Goal: Information Seeking & Learning: Compare options

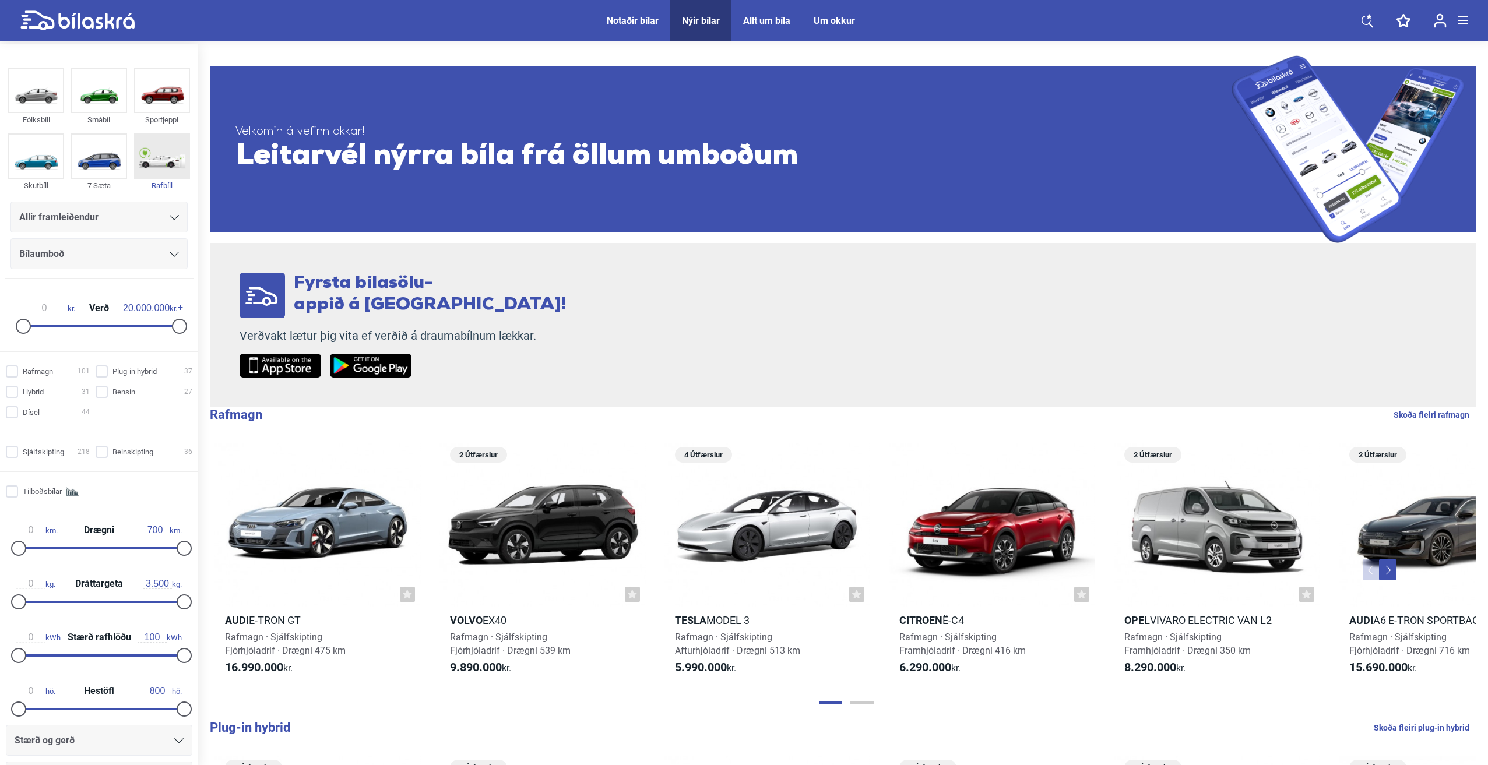
click at [163, 167] on img at bounding box center [162, 156] width 54 height 43
checkbox input "true"
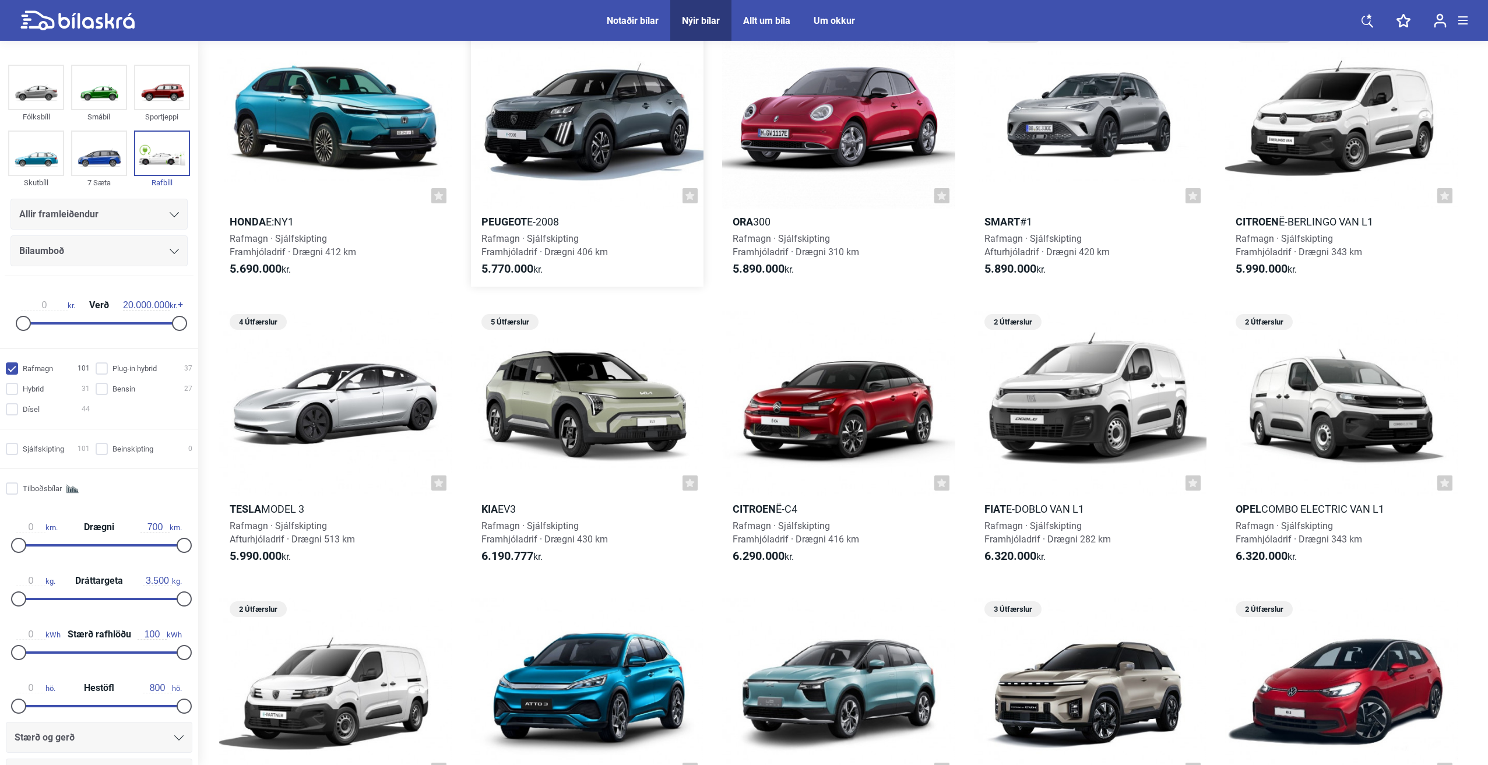
scroll to position [408, 0]
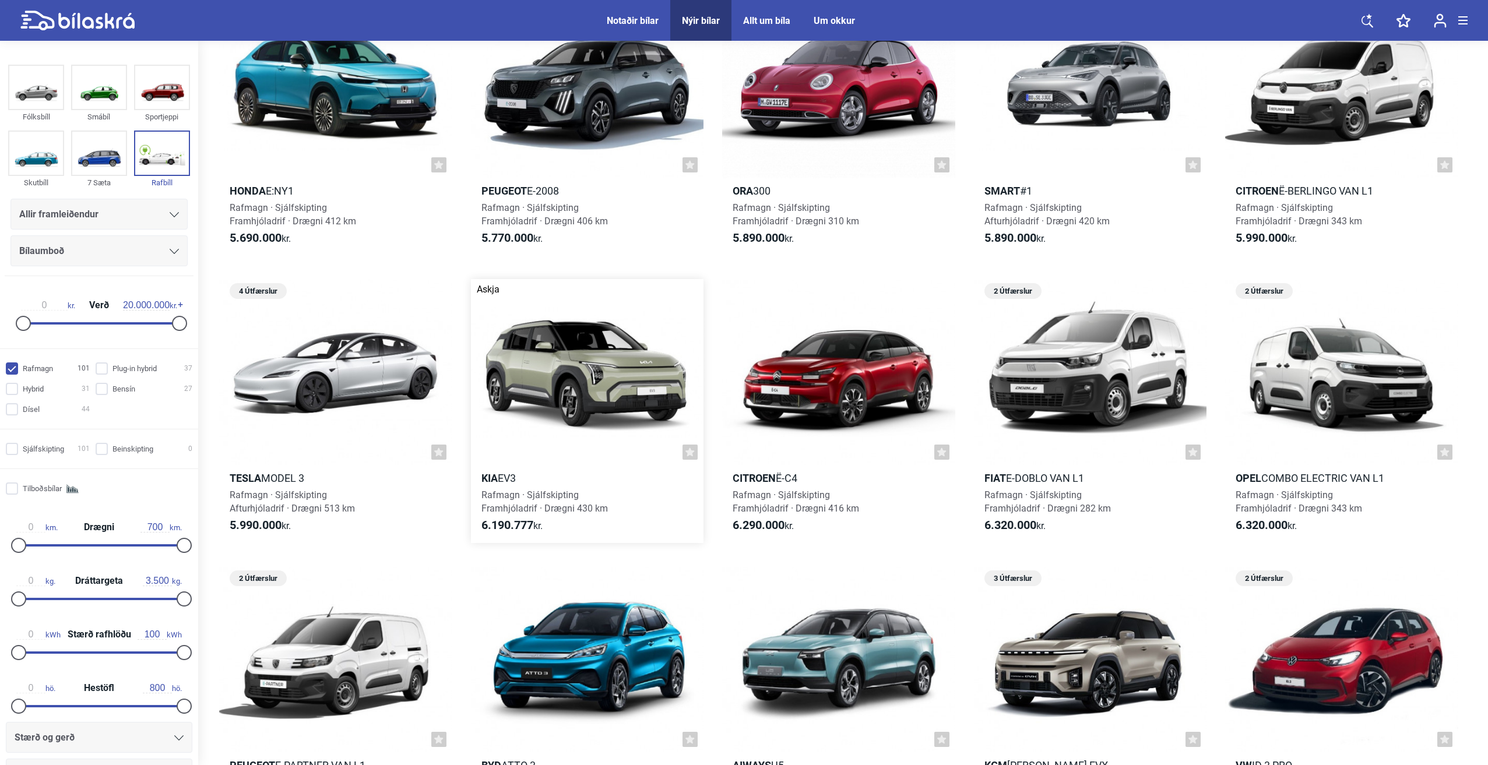
click at [561, 488] on link "Askja 5 Útfærslur Kia EV3 Rafmagn · Sjálfskipting Framhjóladrif · Drægni 430 km…" at bounding box center [587, 411] width 233 height 264
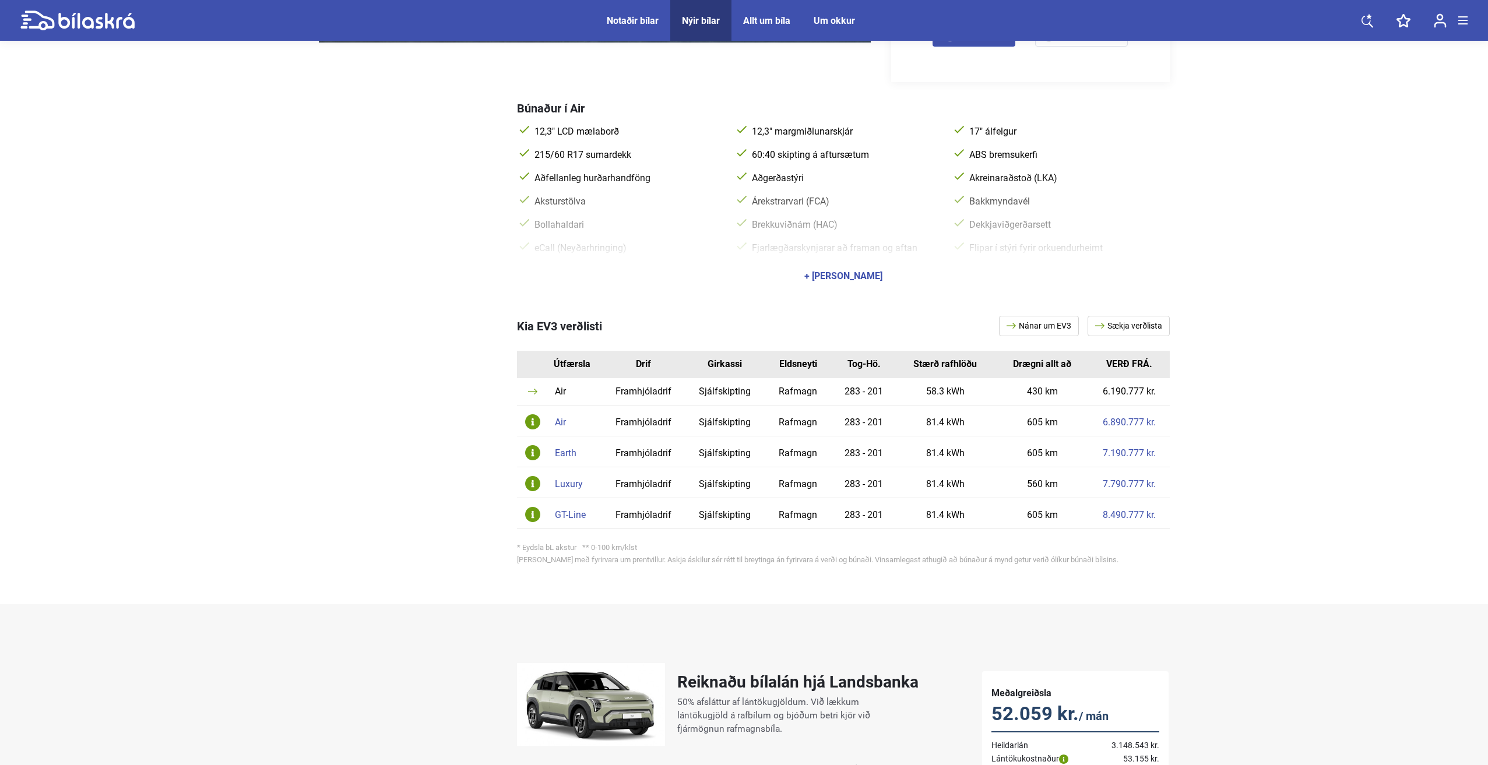
scroll to position [466, 0]
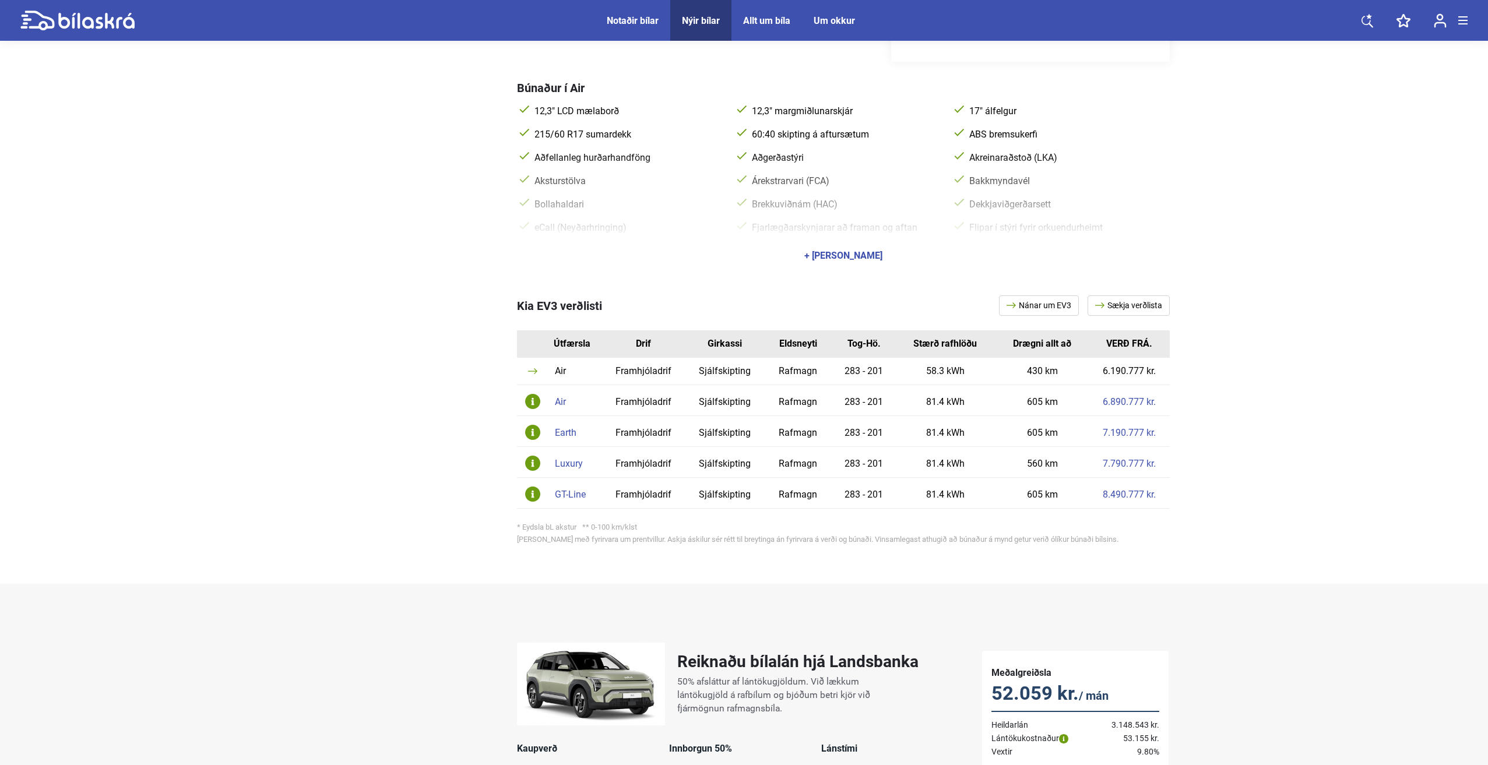
click at [1036, 305] on link "Nánar um EV3" at bounding box center [1039, 306] width 80 height 20
click at [568, 435] on div "Earth" at bounding box center [575, 432] width 41 height 9
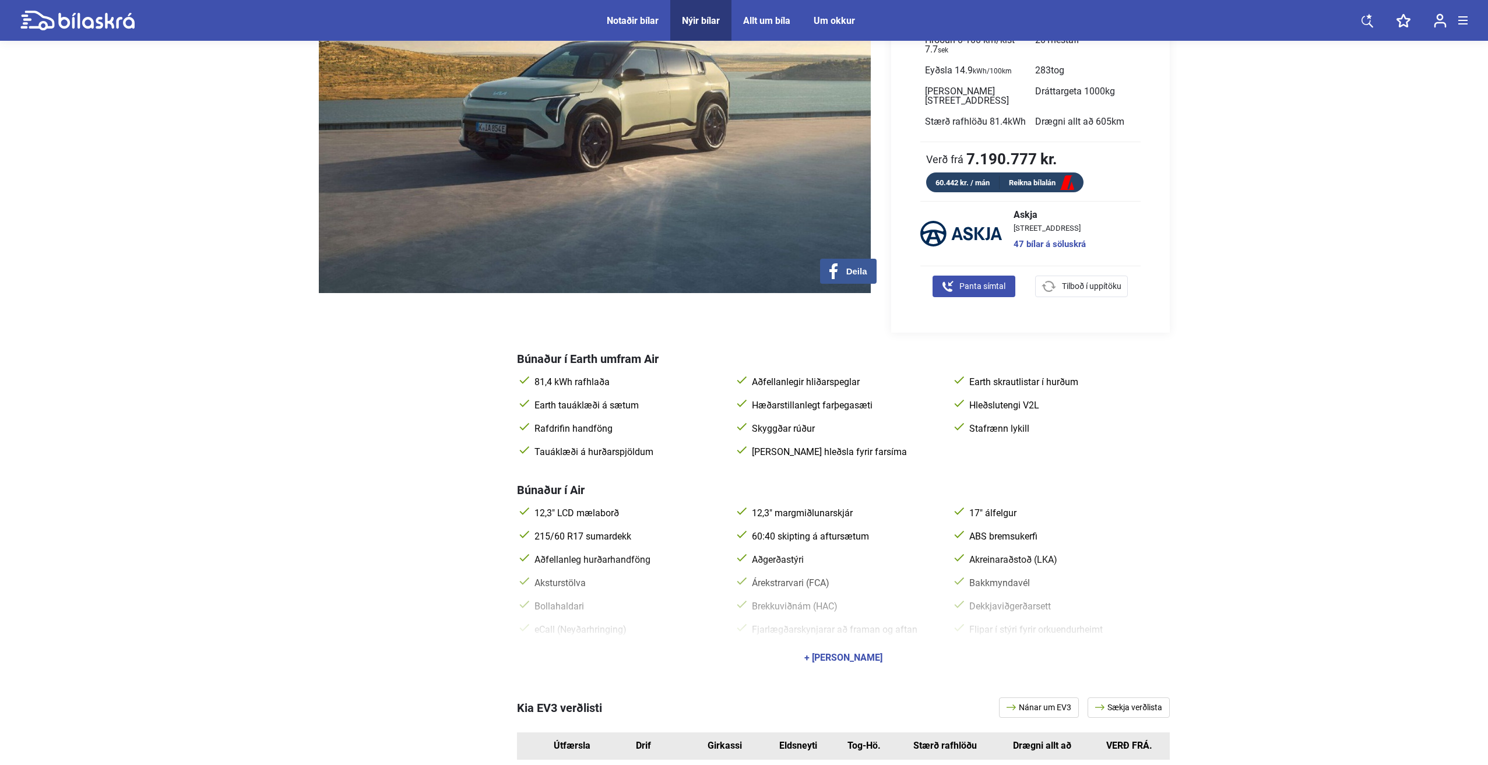
scroll to position [175, 0]
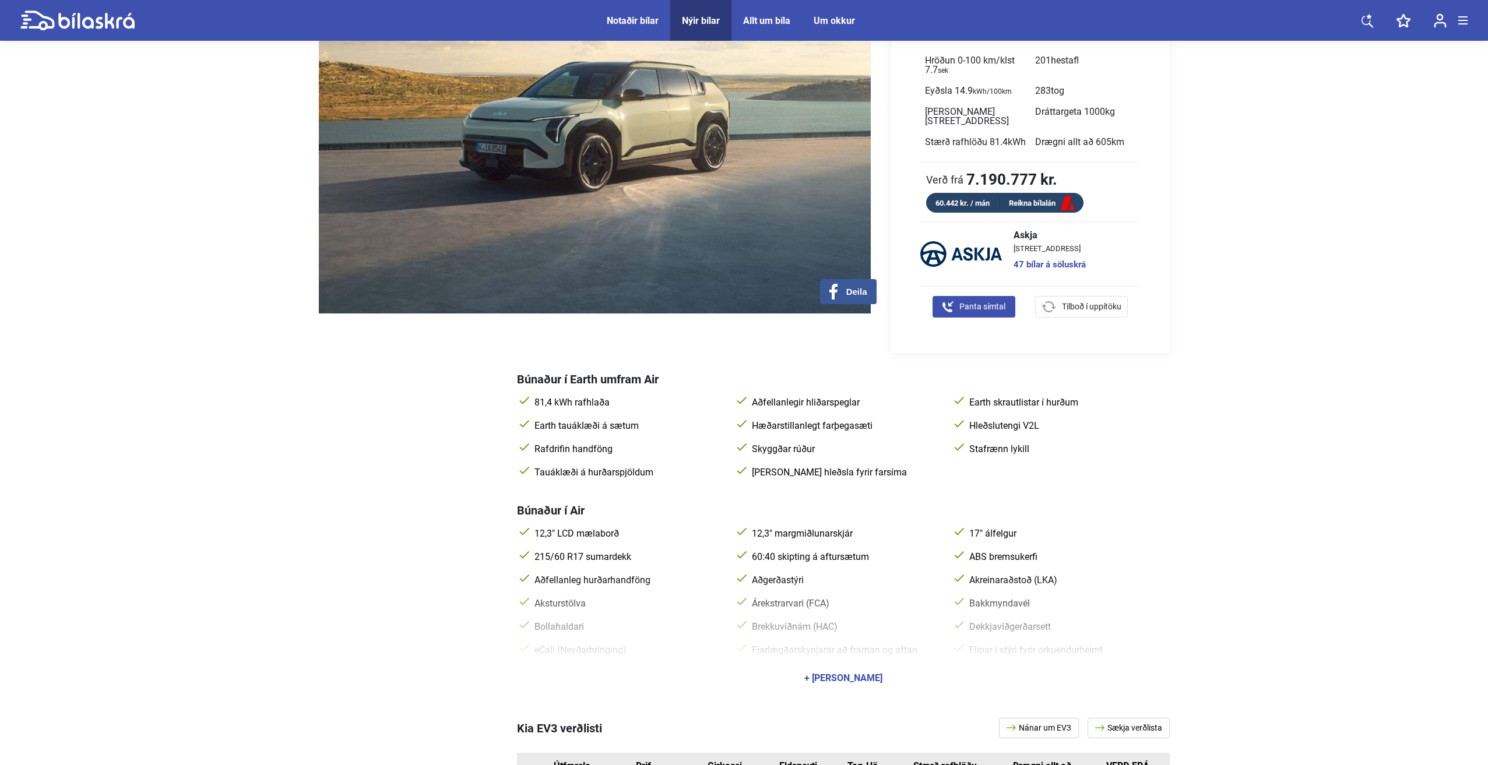
click at [827, 676] on div "+ [PERSON_NAME]" at bounding box center [843, 678] width 78 height 9
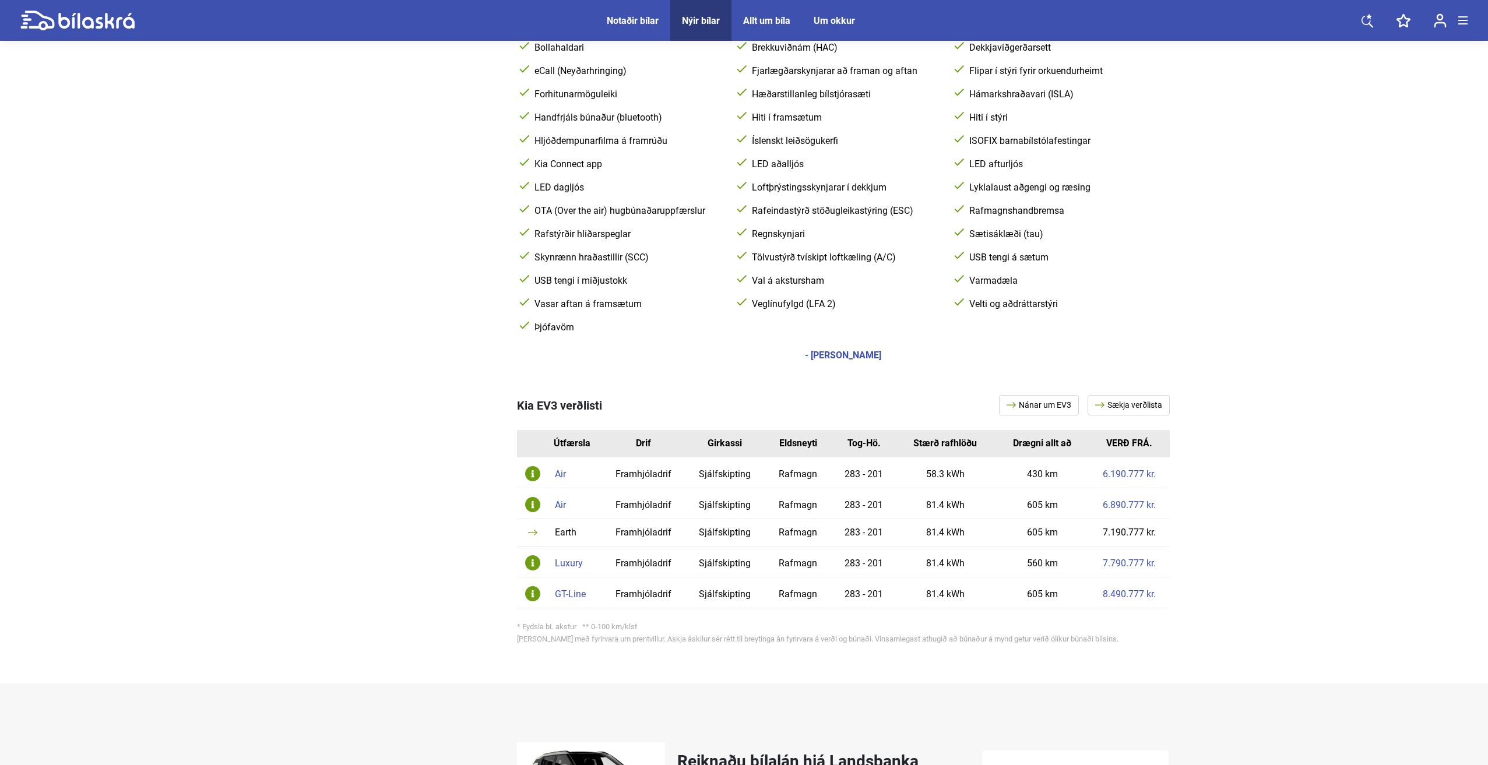
scroll to position [758, 0]
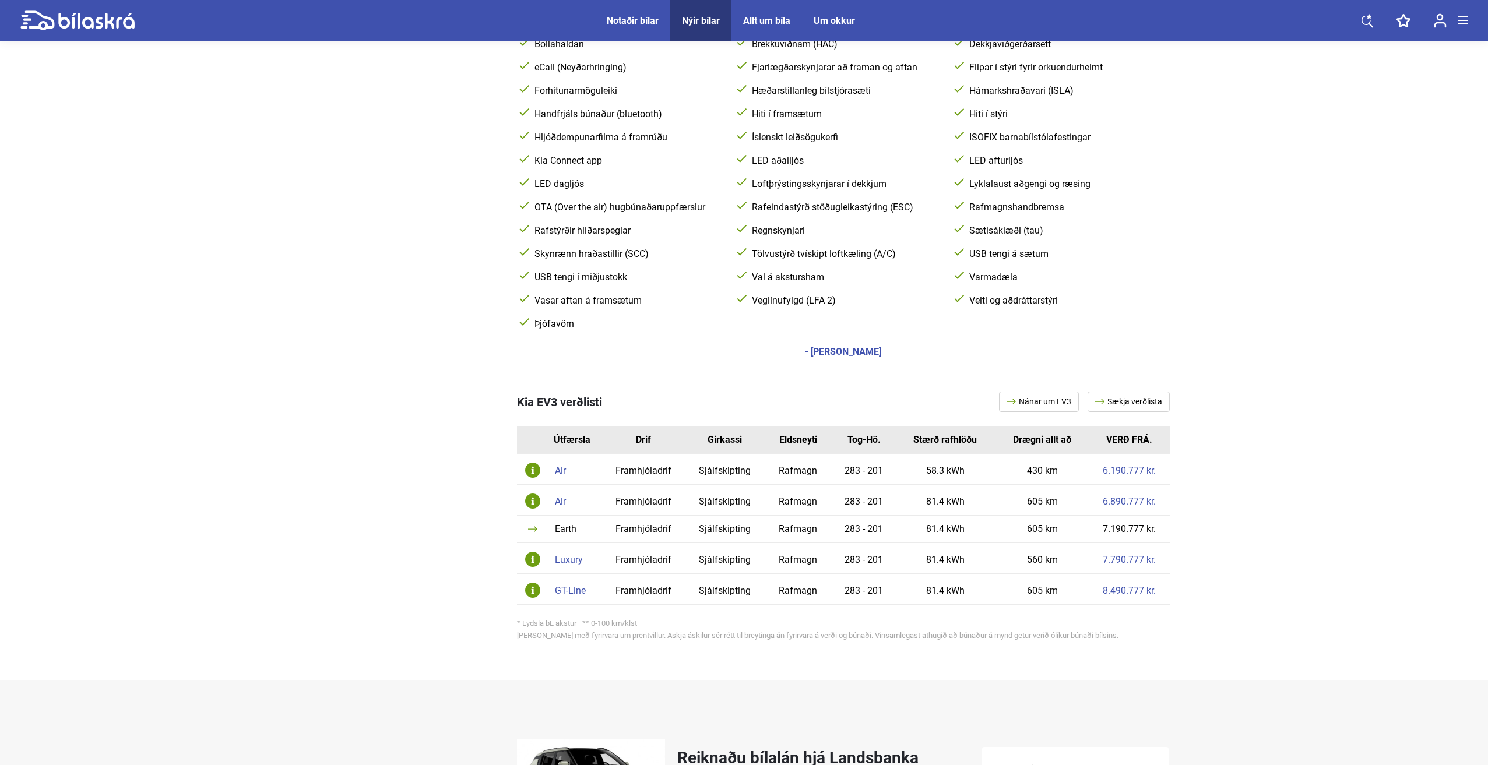
click at [571, 560] on div "Luxury" at bounding box center [575, 560] width 41 height 9
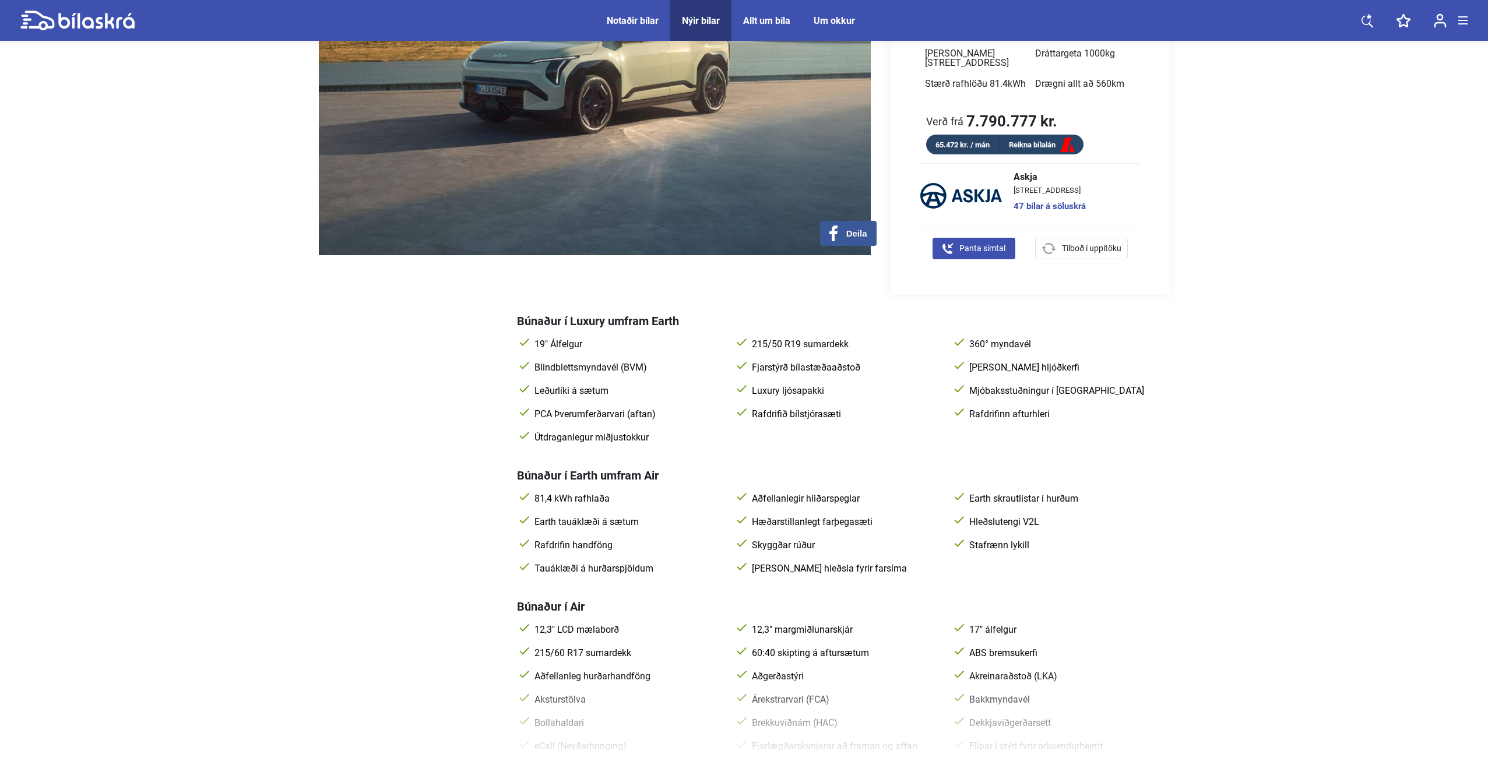
scroll to position [291, 0]
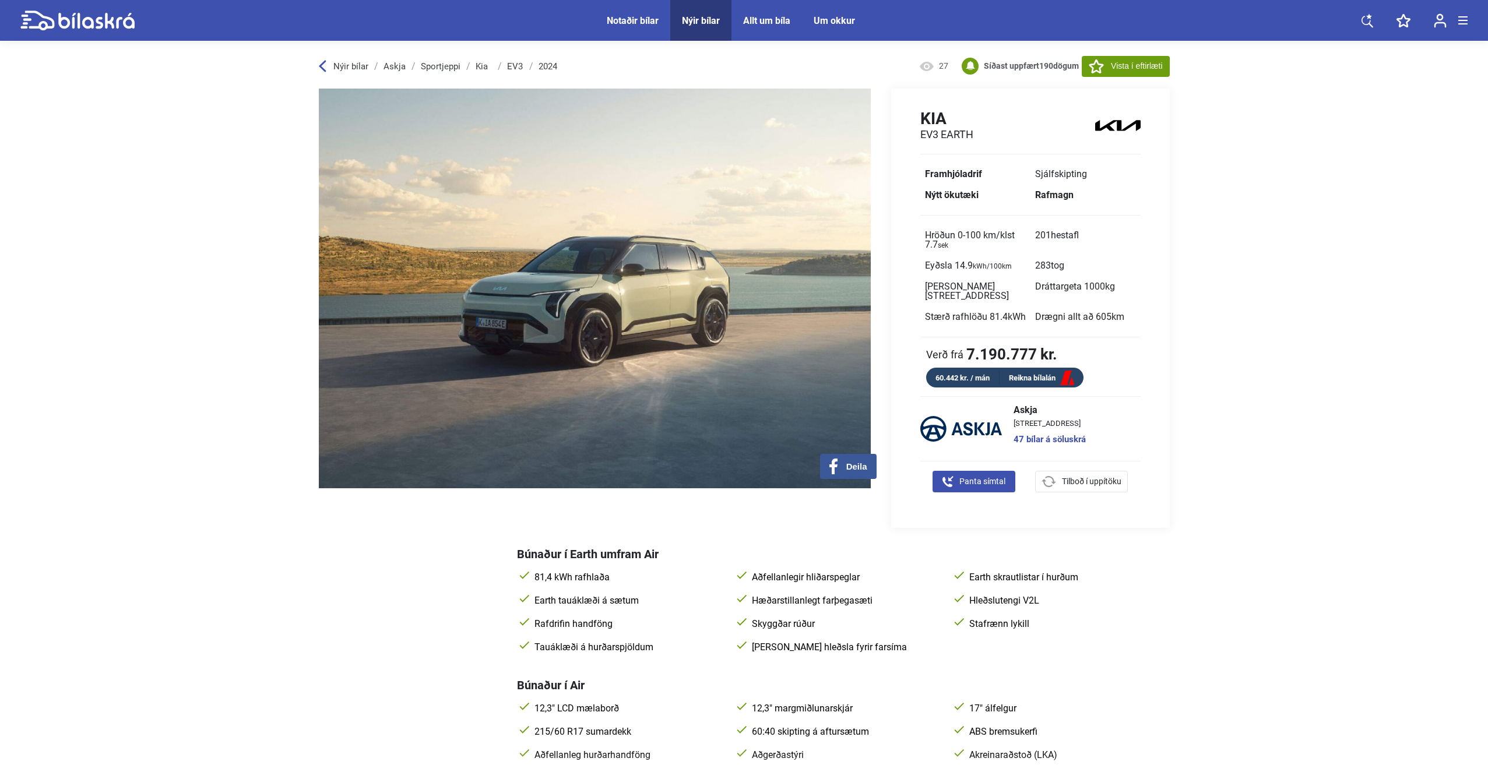
click at [319, 65] on icon at bounding box center [323, 66] width 8 height 12
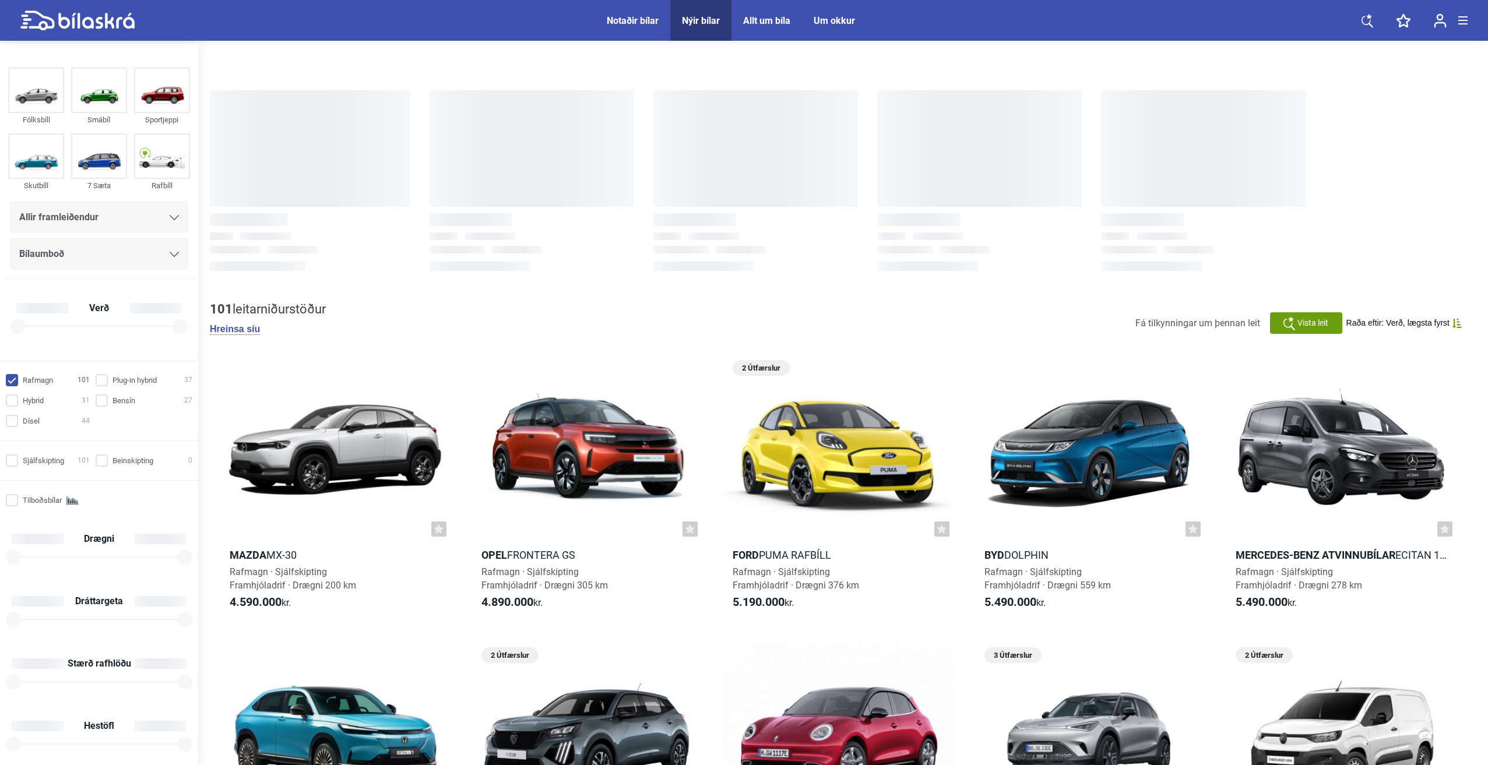
checkbox input "true"
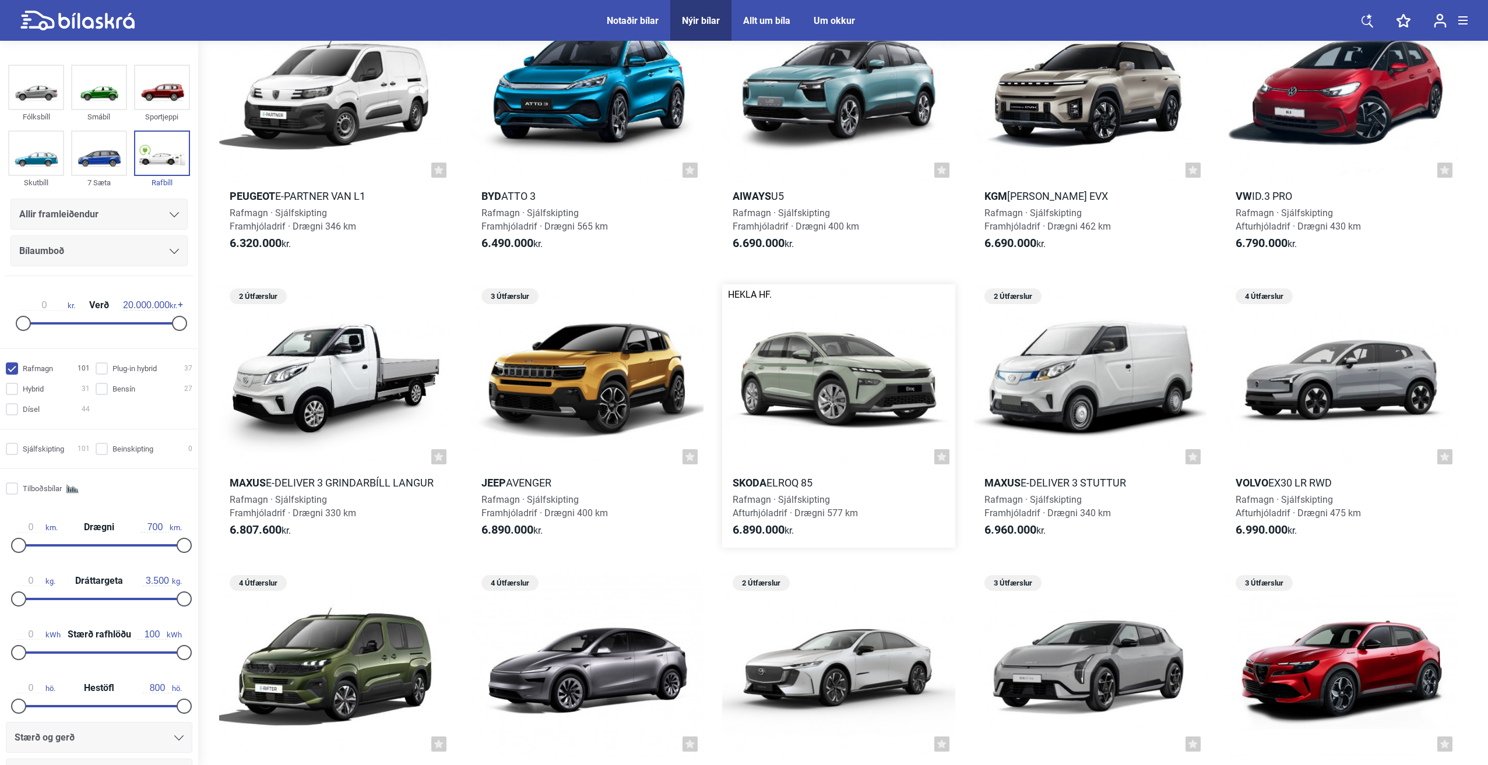
scroll to position [991, 0]
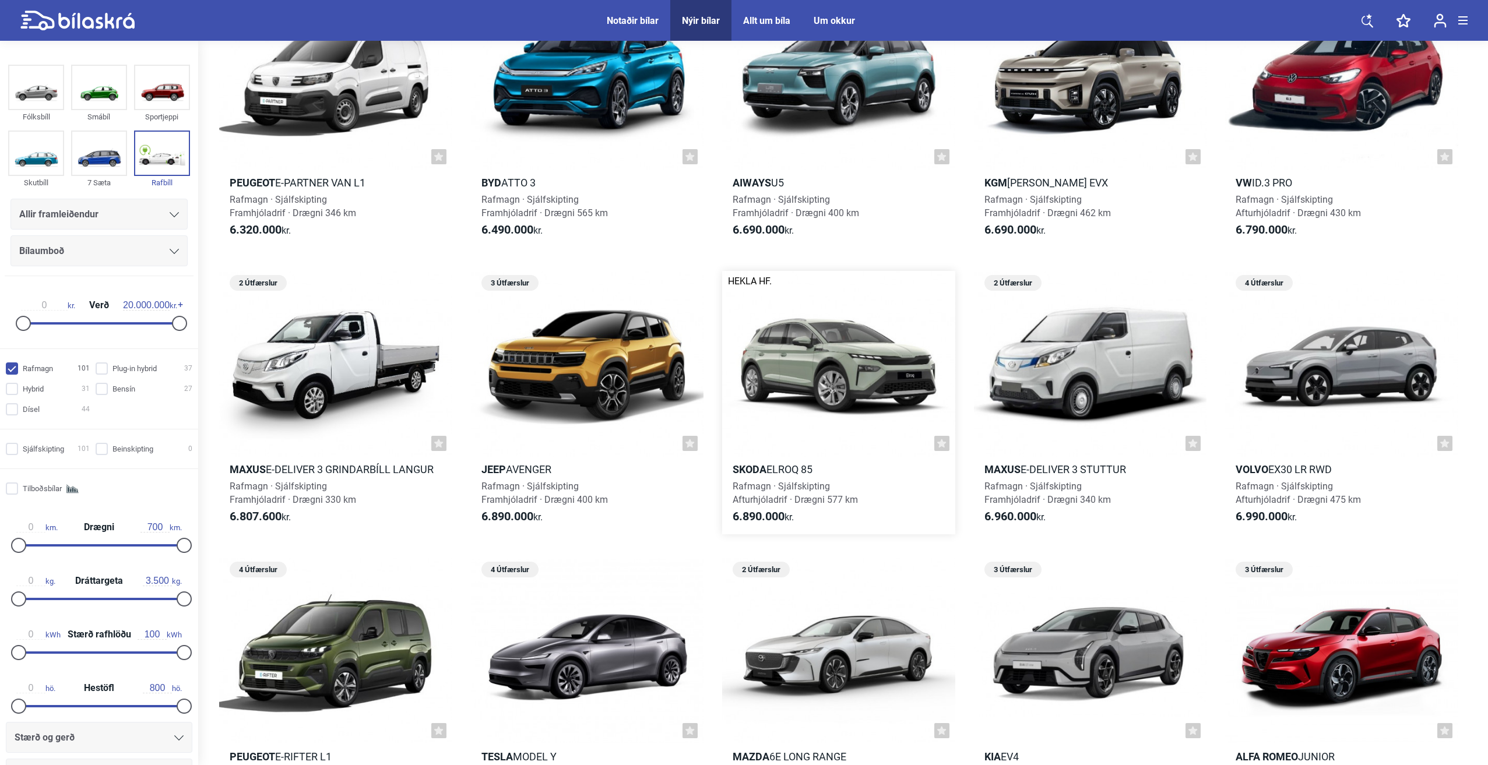
click at [800, 474] on h2 "Skoda Elroq 85" at bounding box center [838, 469] width 233 height 13
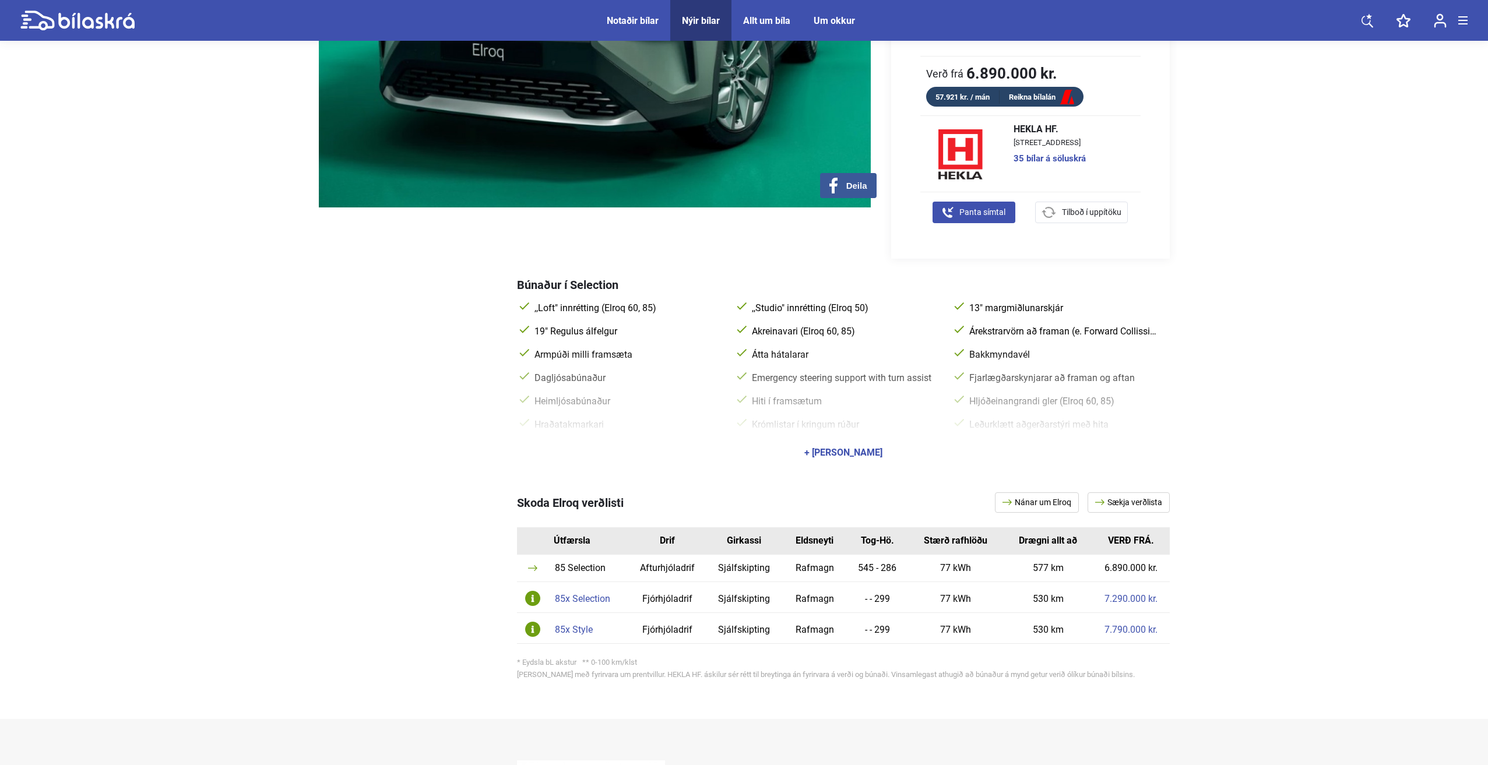
scroll to position [291, 0]
